Goal: Find specific page/section: Find specific page/section

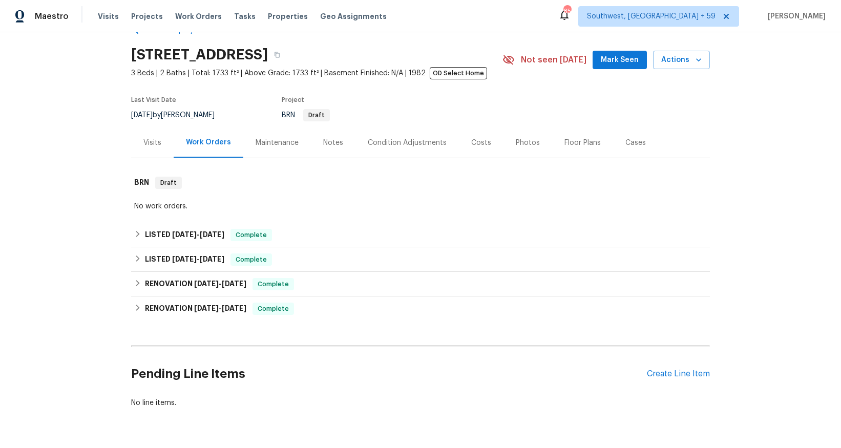
scroll to position [65, 0]
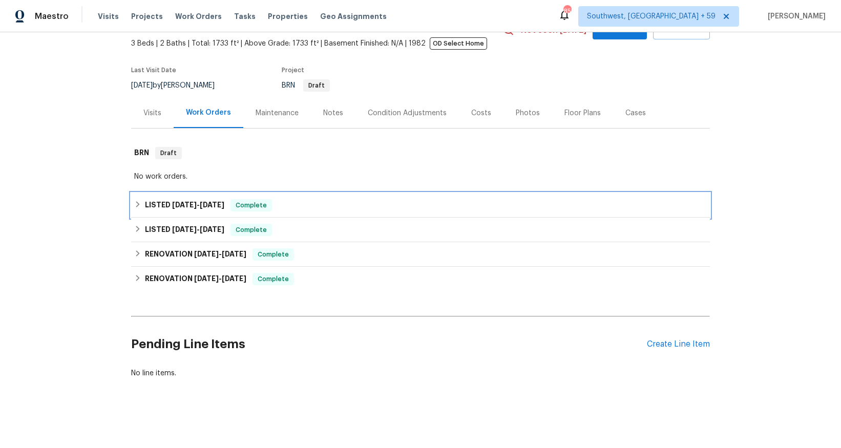
click at [200, 201] on span "[DATE]" at bounding box center [212, 204] width 25 height 7
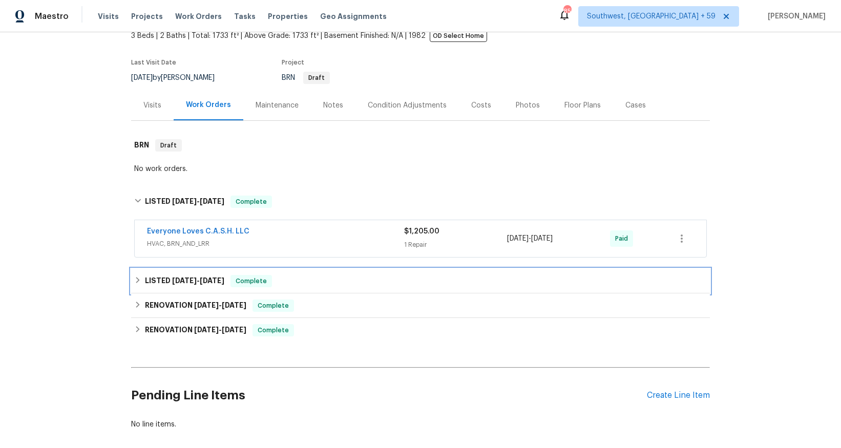
click at [204, 280] on span "[DATE]" at bounding box center [212, 280] width 25 height 7
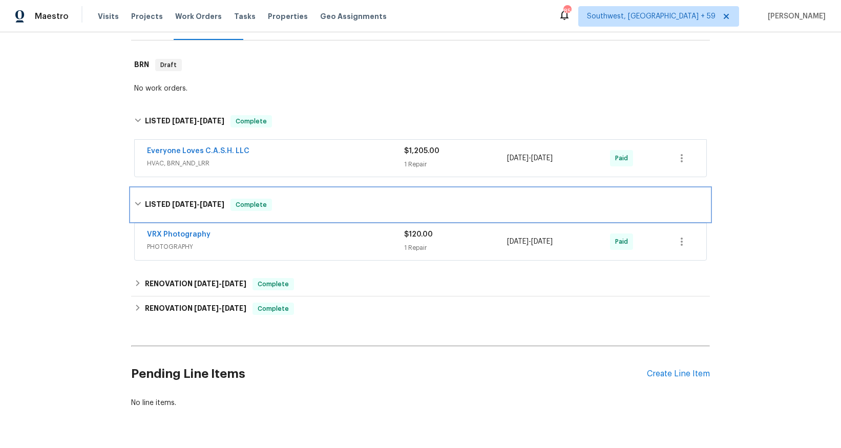
scroll to position [146, 0]
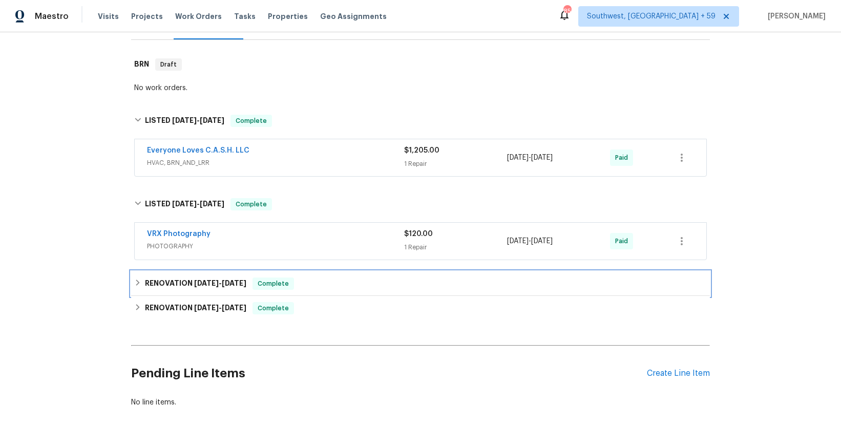
click at [202, 280] on span "[DATE]" at bounding box center [206, 283] width 25 height 7
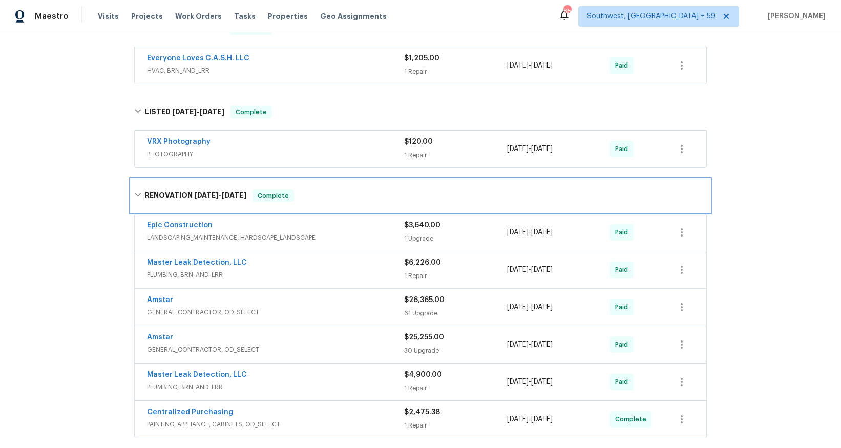
scroll to position [323, 0]
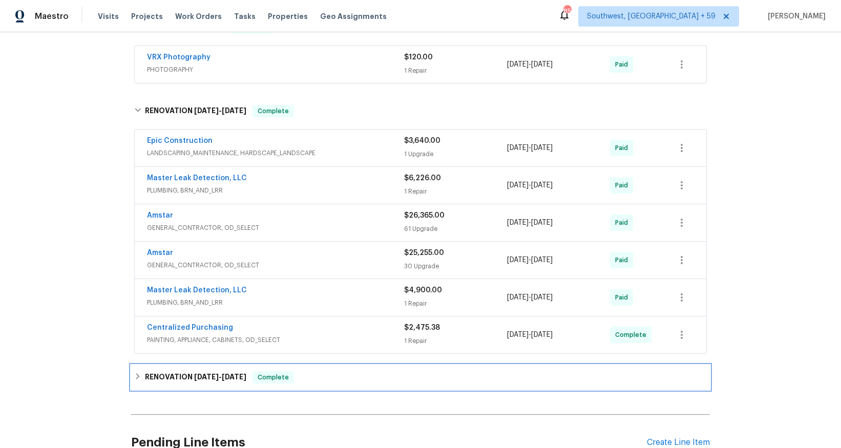
click at [215, 376] on span "[DATE]" at bounding box center [206, 377] width 25 height 7
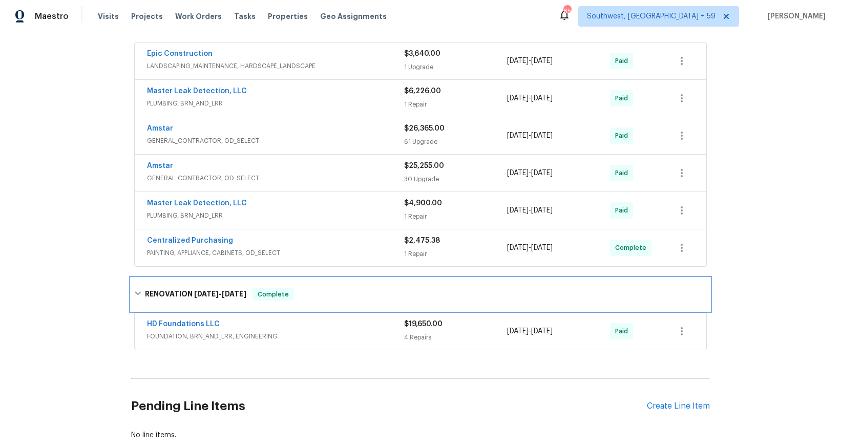
scroll to position [414, 0]
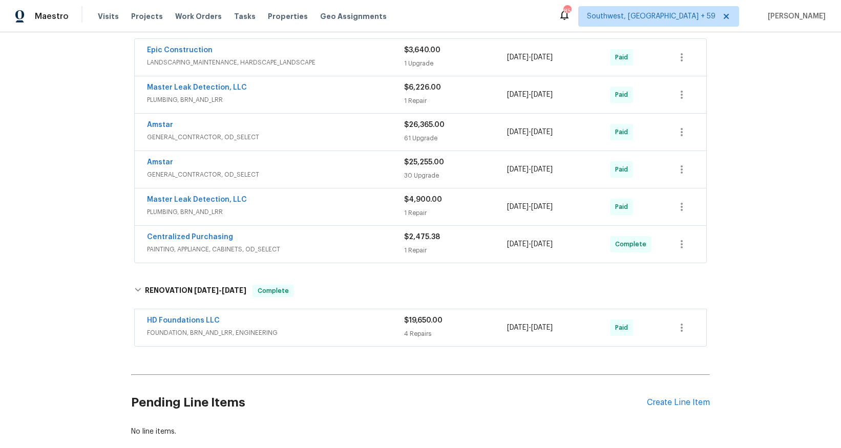
click at [205, 137] on span "GENERAL_CONTRACTOR, OD_SELECT" at bounding box center [275, 137] width 257 height 10
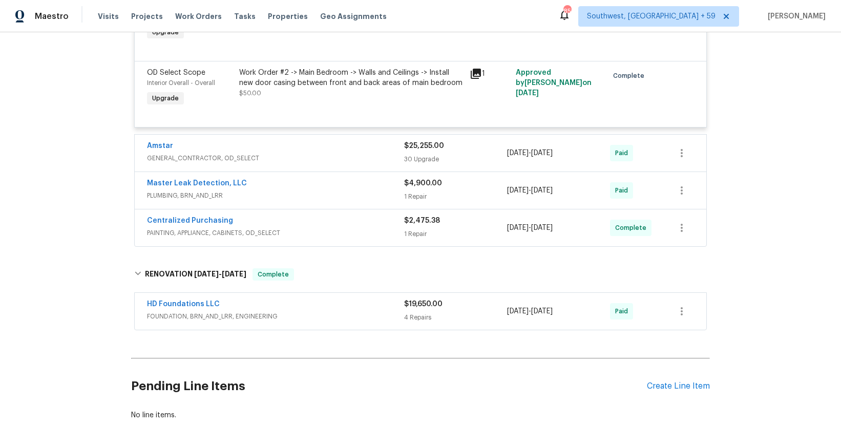
scroll to position [4570, 0]
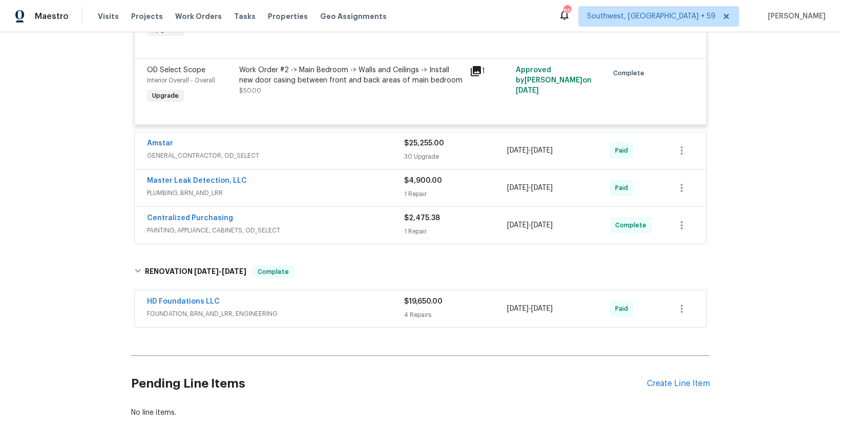
click at [215, 161] on span "GENERAL_CONTRACTOR, OD_SELECT" at bounding box center [275, 156] width 257 height 10
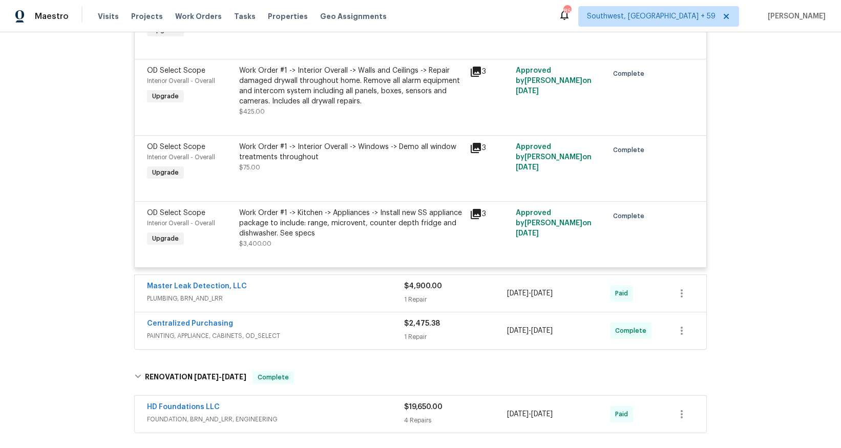
scroll to position [6526, 0]
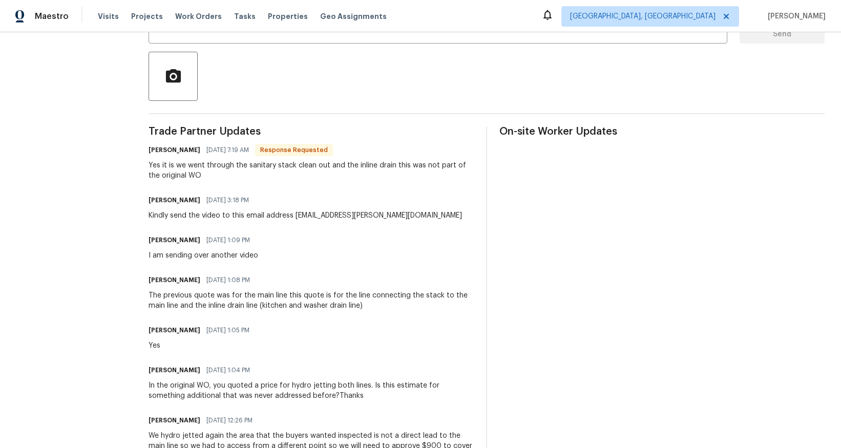
scroll to position [168, 0]
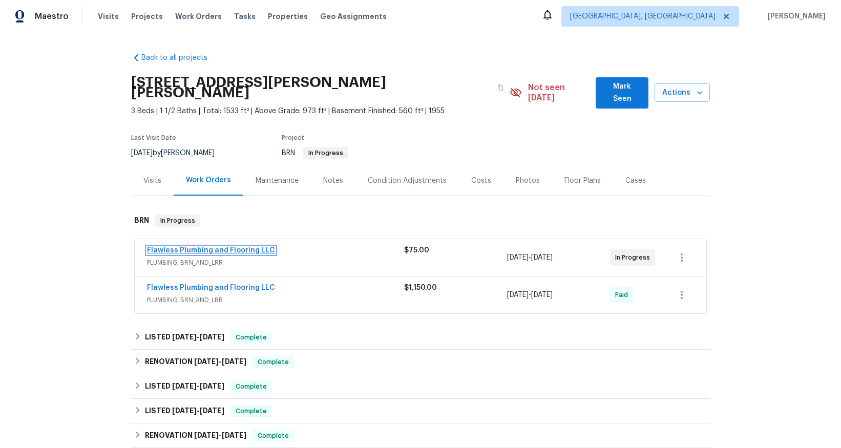
click at [208, 247] on link "Flawless Plumbing and Flooring LLC" at bounding box center [211, 250] width 128 height 7
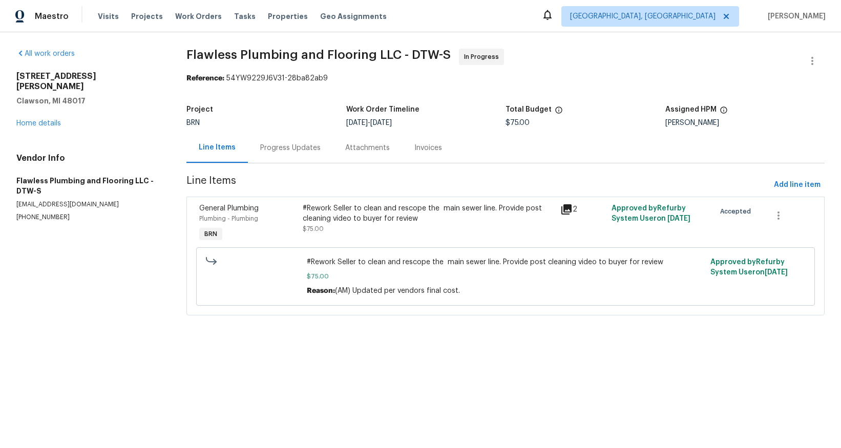
click at [293, 149] on div "Progress Updates" at bounding box center [290, 148] width 60 height 10
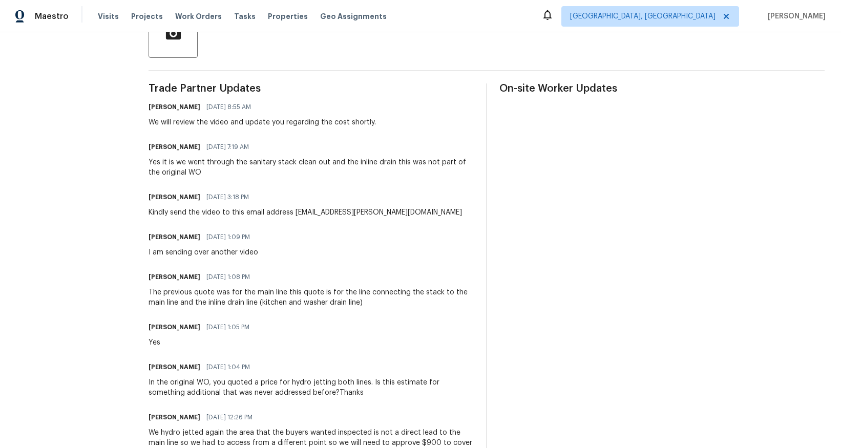
scroll to position [300, 0]
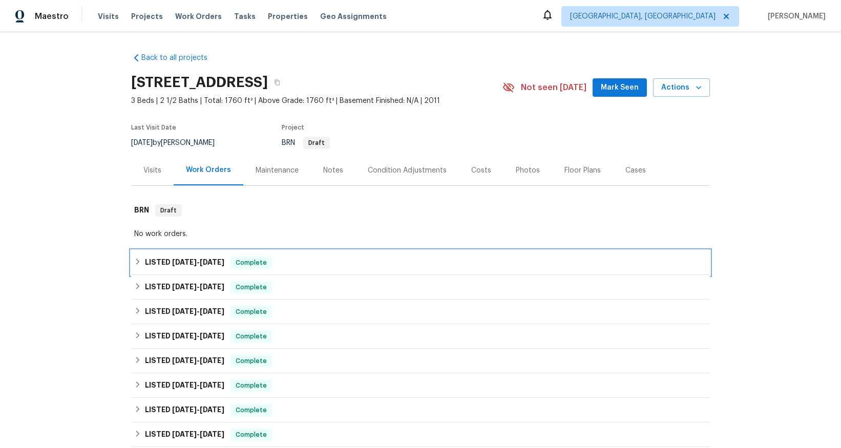
click at [194, 261] on span "6/11/25 - 6/14/25" at bounding box center [198, 262] width 52 height 7
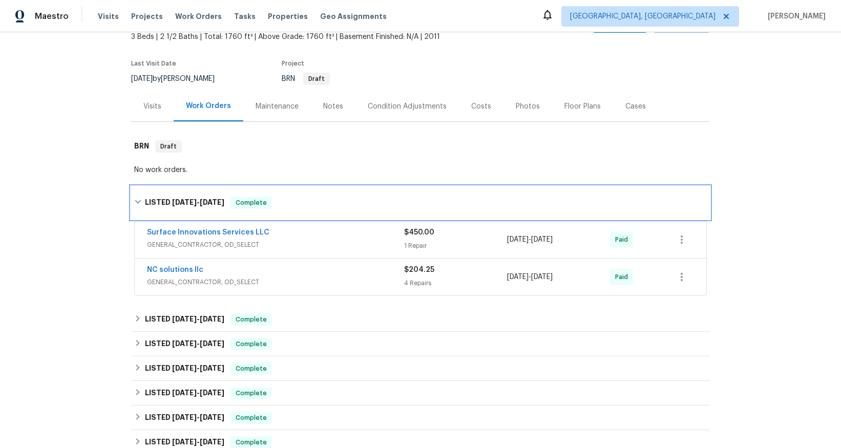
scroll to position [70, 0]
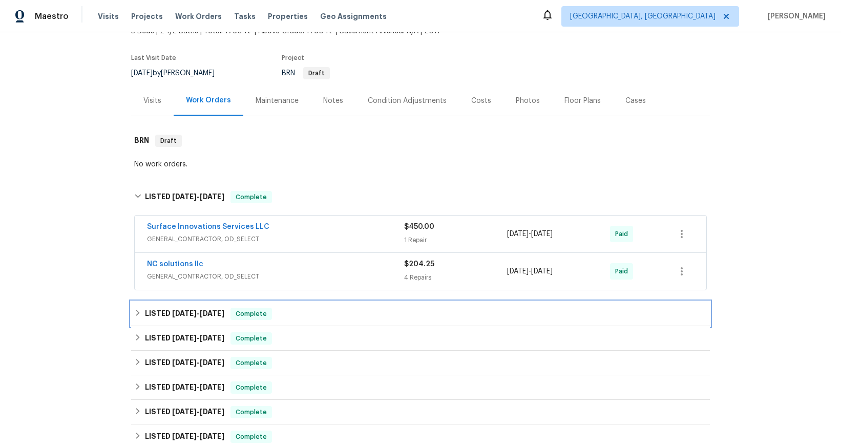
click at [195, 313] on span "6/2/25 - 6/4/25" at bounding box center [198, 313] width 52 height 7
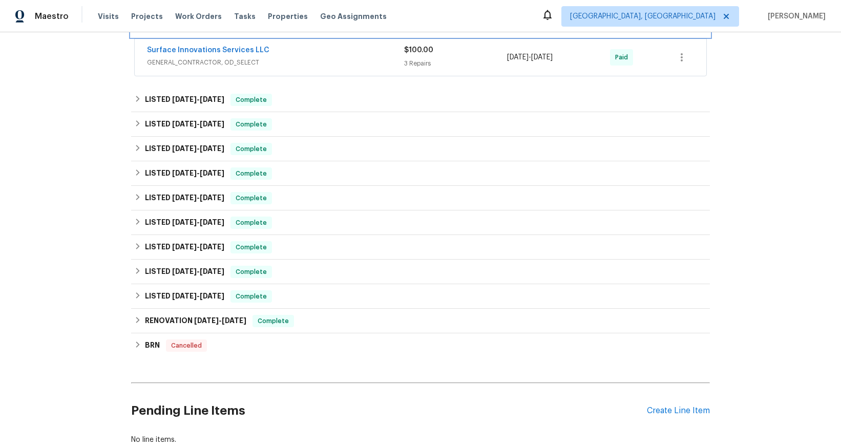
scroll to position [368, 0]
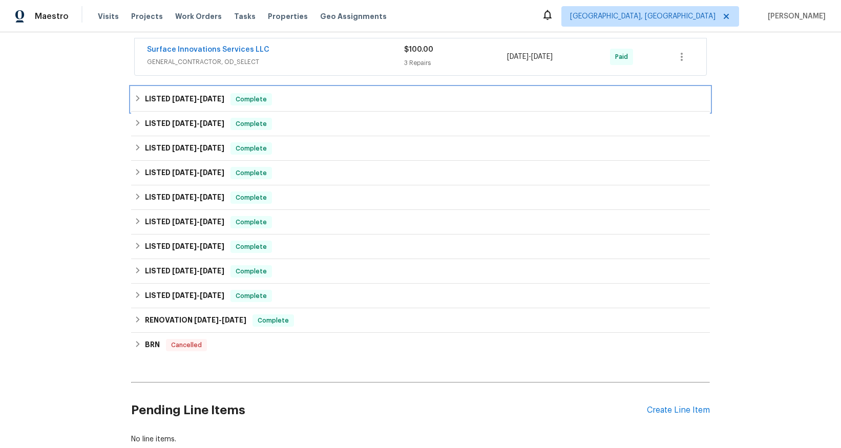
click at [176, 97] on span "5/9/25" at bounding box center [184, 98] width 25 height 7
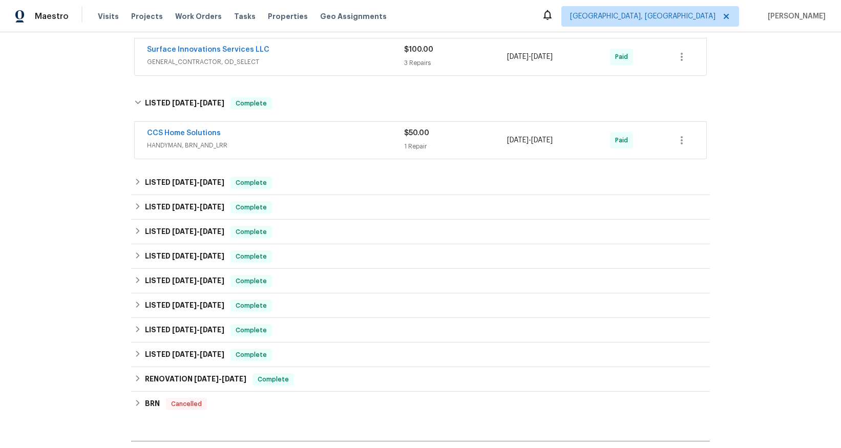
click at [183, 145] on span "HANDYMAN, BRN_AND_LRR" at bounding box center [275, 145] width 257 height 10
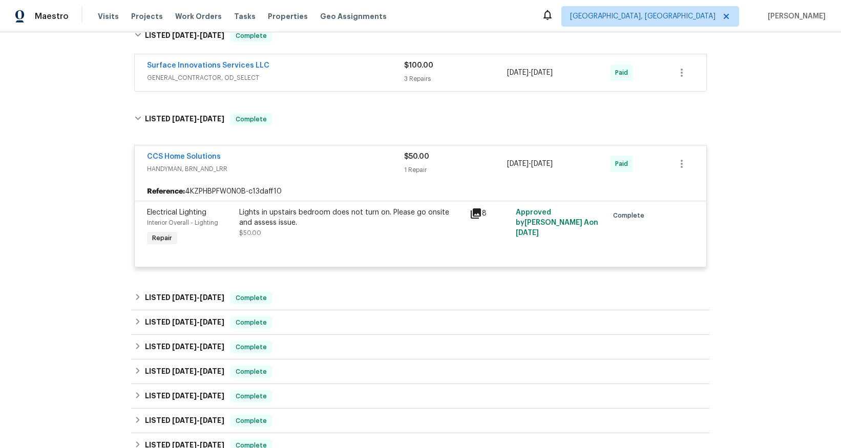
scroll to position [352, 0]
click at [198, 75] on span "GENERAL_CONTRACTOR, OD_SELECT" at bounding box center [275, 78] width 257 height 10
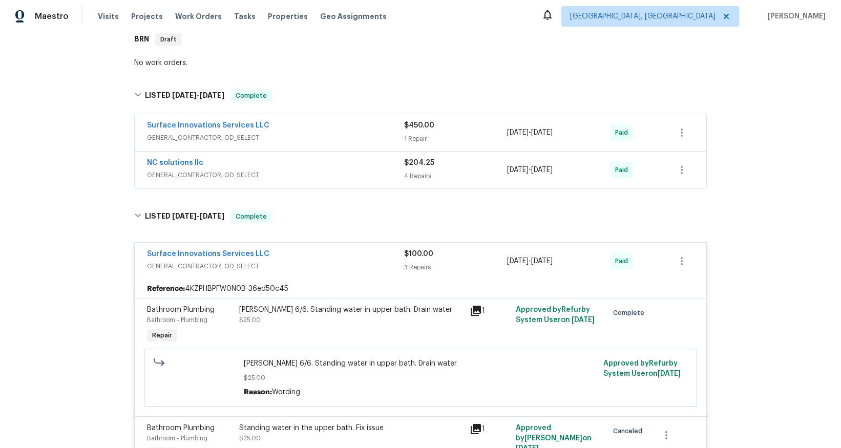
scroll to position [127, 0]
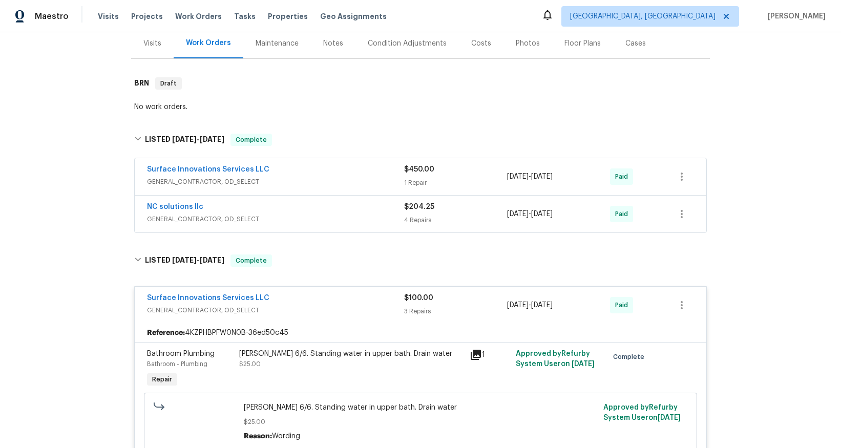
click at [225, 183] on span "GENERAL_CONTRACTOR, OD_SELECT" at bounding box center [275, 182] width 257 height 10
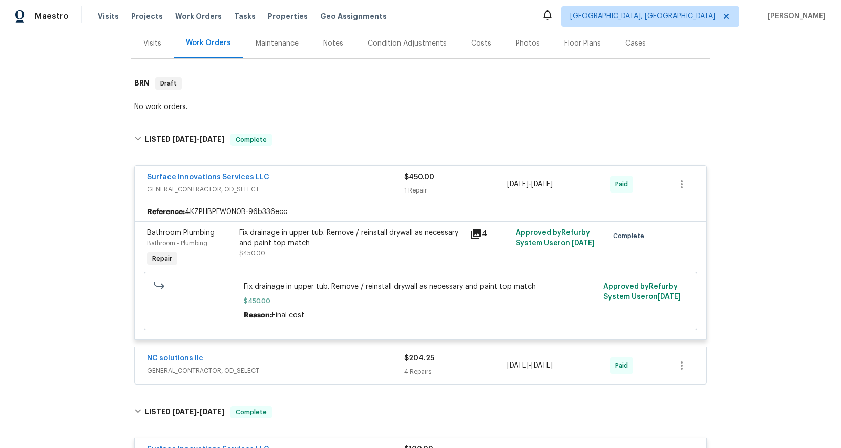
scroll to position [219, 0]
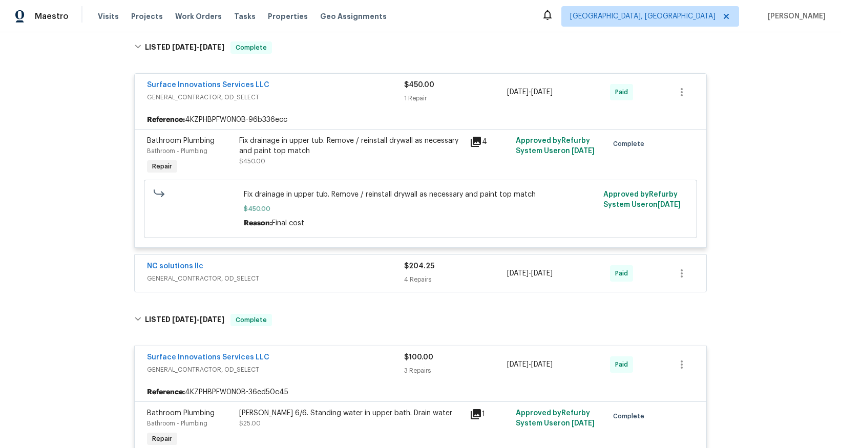
click at [197, 281] on span "GENERAL_CONTRACTOR, OD_SELECT" at bounding box center [275, 279] width 257 height 10
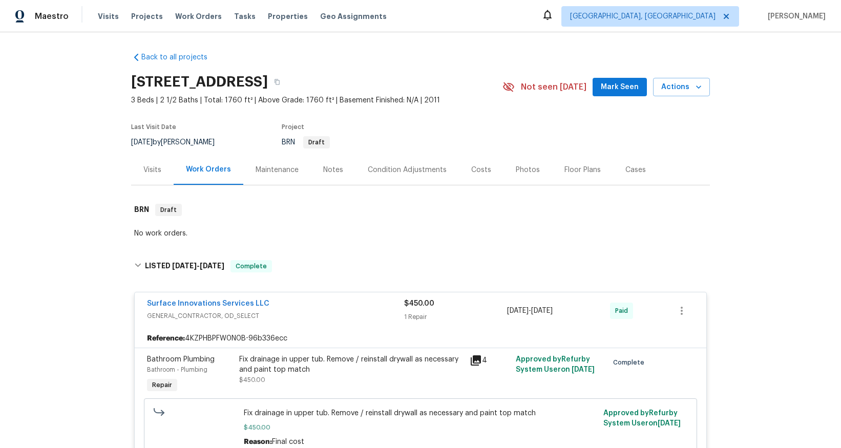
scroll to position [0, 0]
